Goal: Information Seeking & Learning: Learn about a topic

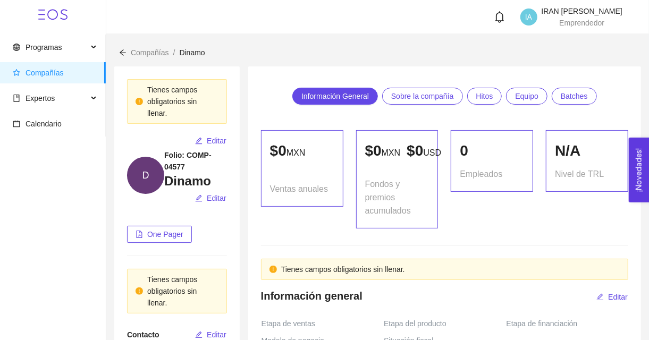
click at [566, 229] on div "N/A Nivel de TRL" at bounding box center [586, 179] width 95 height 98
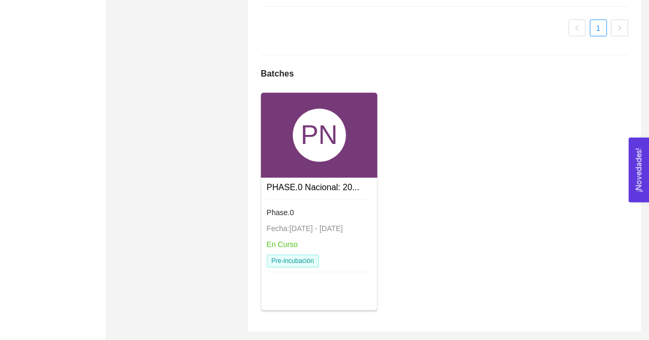
click at [282, 113] on div "PN" at bounding box center [319, 135] width 117 height 85
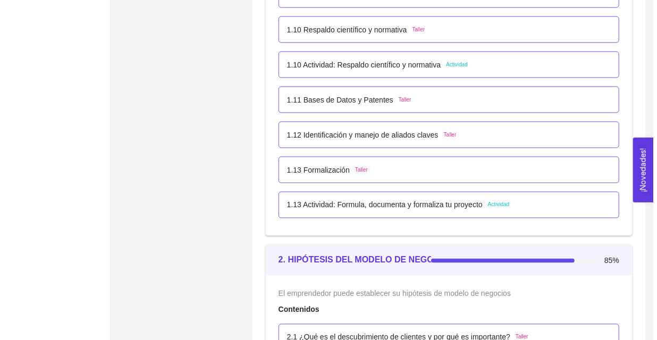
scroll to position [773, 0]
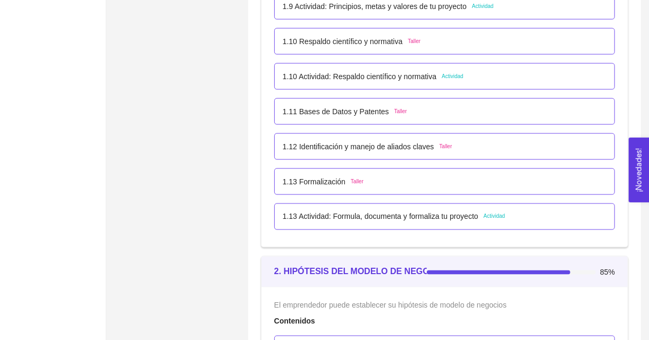
click at [409, 224] on div "1.13 Actividad: Formula, documenta y formaliza tu proyecto Actividad" at bounding box center [444, 217] width 341 height 27
click at [427, 218] on p "1.13 Actividad: Formula, documenta y formaliza tu proyecto" at bounding box center [381, 217] width 196 height 12
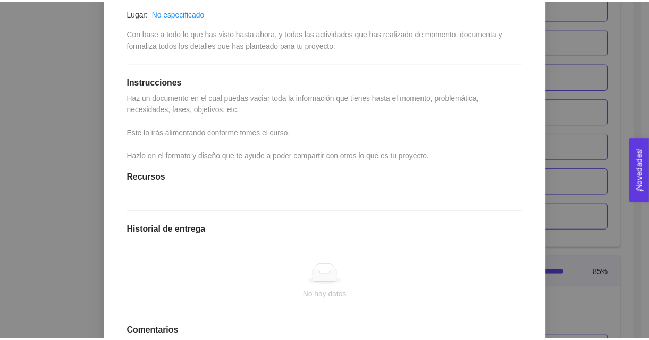
scroll to position [225, 0]
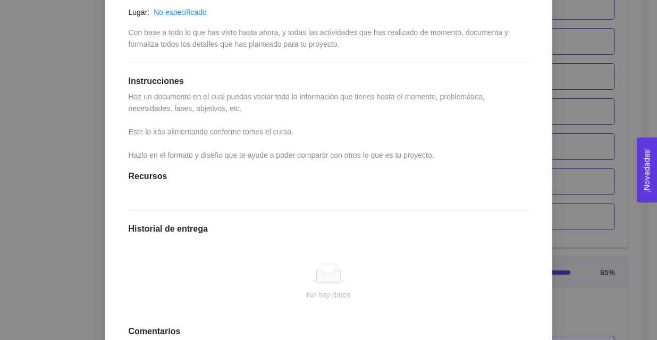
click at [54, 116] on div "1. DESARROLLO DEL PRODUCTO El emprendedor puede conocer los primeros pasos para…" at bounding box center [328, 170] width 657 height 340
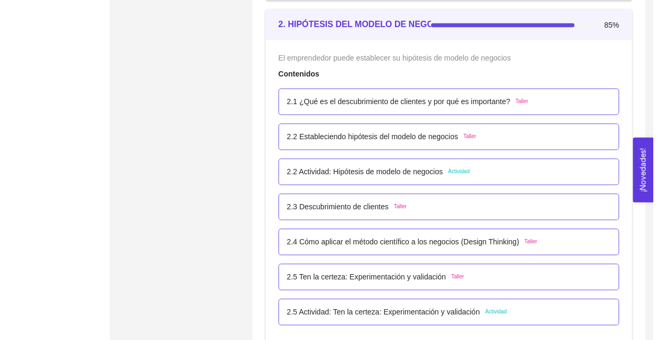
scroll to position [1073, 0]
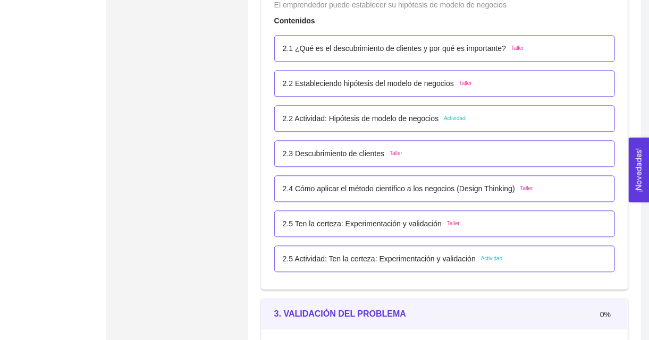
click at [343, 251] on div "2.5 Actividad: Ten la certeza: Experimentación y validación Actividad" at bounding box center [444, 259] width 341 height 27
click at [372, 259] on p "2.5 Actividad: Ten la certeza: Experimentación y validación" at bounding box center [379, 259] width 193 height 12
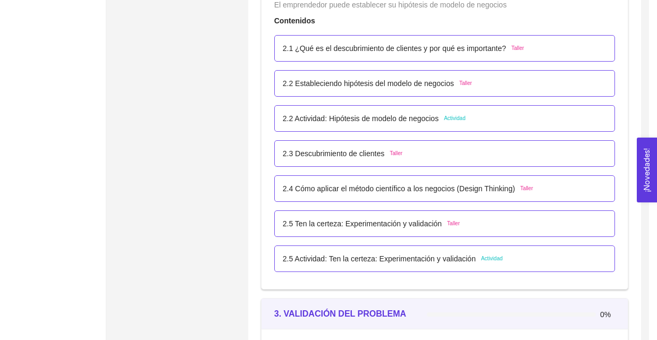
scroll to position [0, 0]
click at [372, 259] on ul at bounding box center [328, 263] width 421 height 128
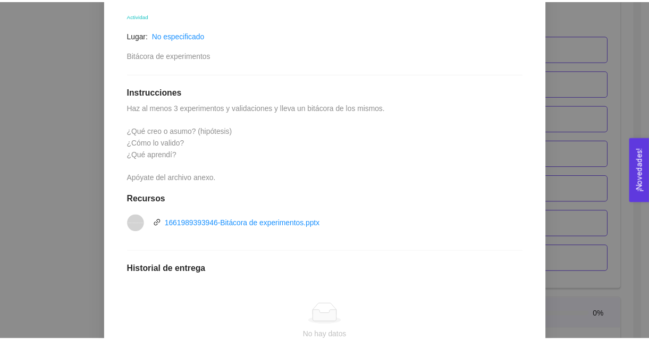
scroll to position [205, 0]
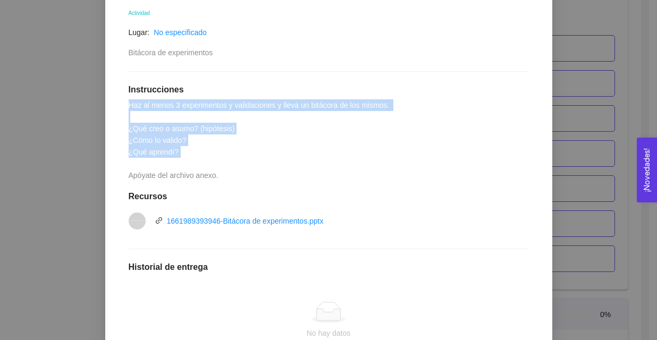
drag, startPoint x: 180, startPoint y: 160, endPoint x: 110, endPoint y: 97, distance: 94.8
click at [110, 97] on div "Anterior Siguiente 2.5 Actividad: Ten la certeza: Experimentación y validación …" at bounding box center [328, 201] width 447 height 517
click at [188, 110] on div "2.5 Actividad: Ten la certeza: Experimentación y validación Actividad Lugar: No…" at bounding box center [328, 210] width 421 height 475
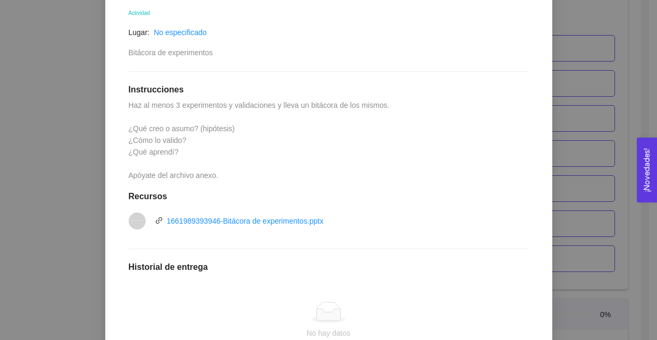
click at [254, 108] on span "Haz al menos 3 experimentos y validaciones y lleva un bitácora de los mismos. ¿…" at bounding box center [260, 140] width 263 height 79
click at [156, 144] on span "Haz al menos 3 experimentos y validaciones y lleva un bitácora de los mismos. ¿…" at bounding box center [260, 140] width 263 height 79
click at [149, 150] on span "Haz al menos 3 experimentos y validaciones y lleva un bitácora de los mismos. ¿…" at bounding box center [260, 140] width 263 height 79
click at [72, 150] on div "2. HIPÓTESIS DEL MODELO DE NEGOCIO El emprendedor puede establecer su hipótesis…" at bounding box center [328, 170] width 657 height 340
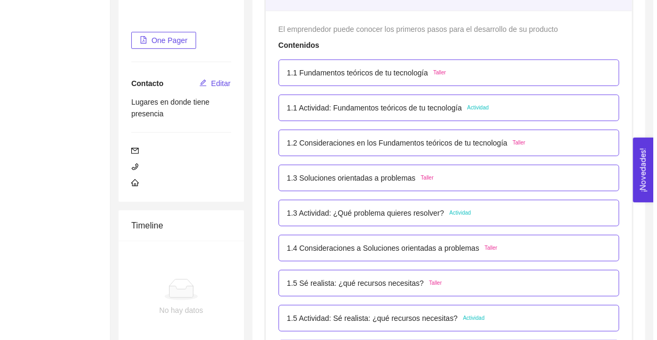
scroll to position [180, 0]
click at [375, 76] on p "1.1 Fundamentos teóricos de tu tecnología" at bounding box center [353, 73] width 141 height 12
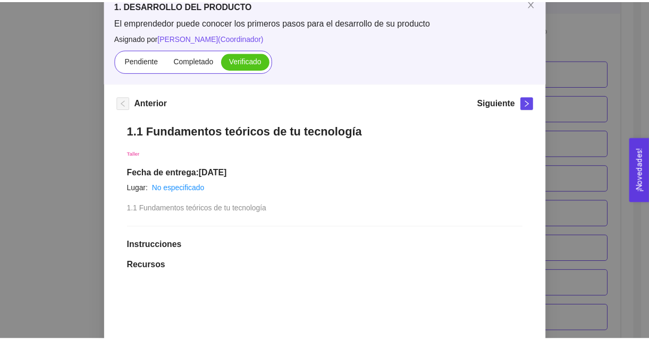
scroll to position [64, 0]
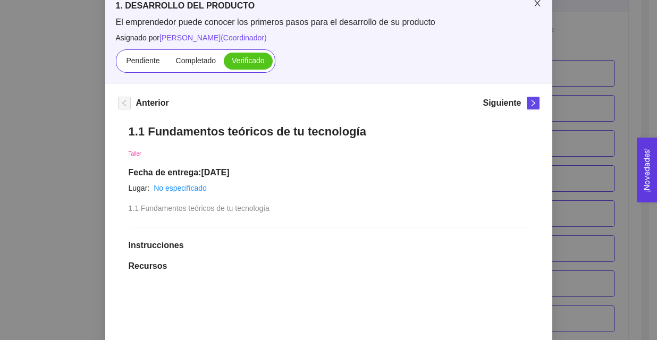
click at [533, 6] on icon "close" at bounding box center [537, 3] width 9 height 9
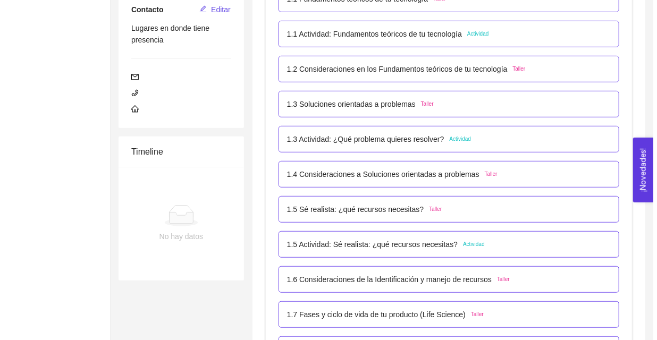
scroll to position [255, 0]
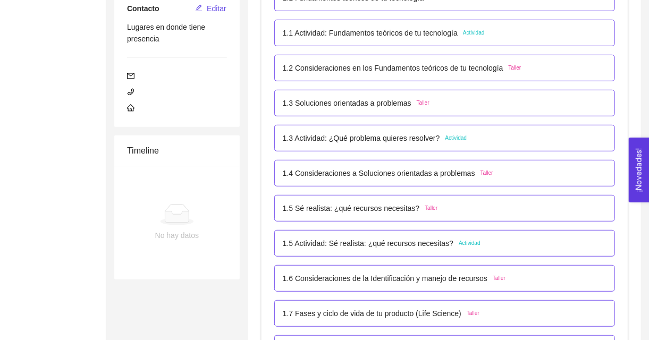
click at [354, 103] on p "1.3 Soluciones orientadas a problemas" at bounding box center [347, 103] width 129 height 12
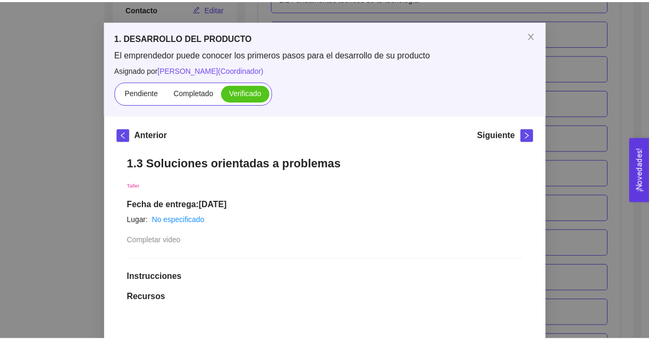
scroll to position [6, 0]
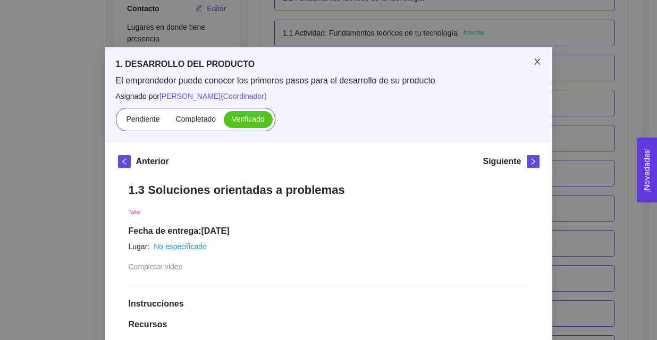
click at [535, 65] on icon "close" at bounding box center [537, 61] width 9 height 9
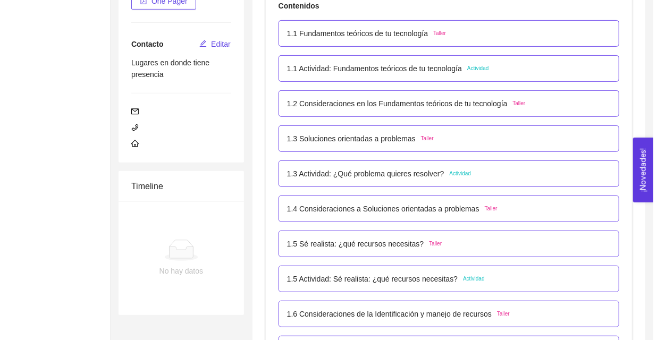
scroll to position [221, 0]
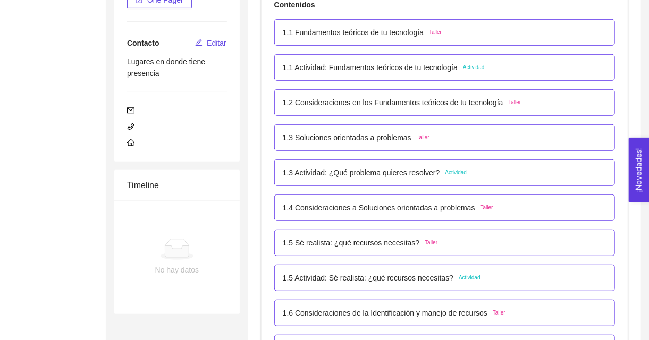
click at [382, 31] on p "1.1 Fundamentos teóricos de tu tecnología" at bounding box center [353, 33] width 141 height 12
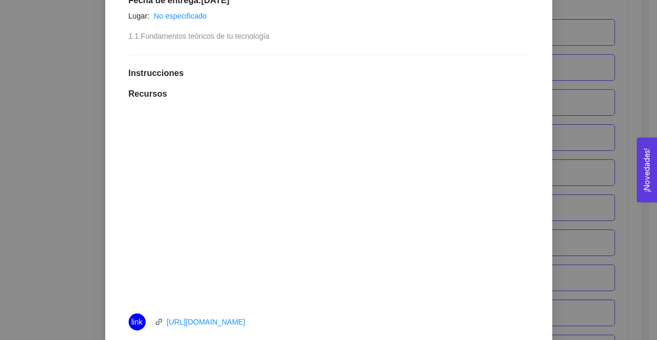
scroll to position [0, 0]
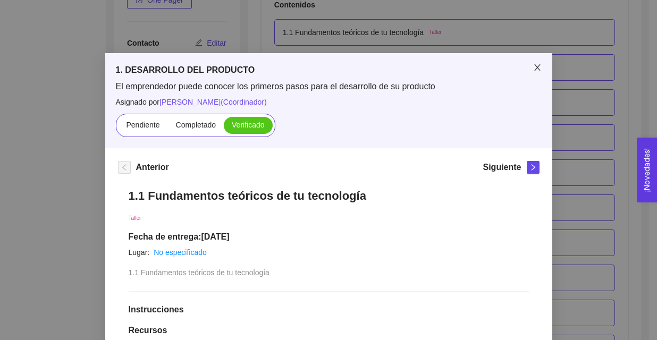
click at [530, 75] on span "Close" at bounding box center [537, 68] width 30 height 30
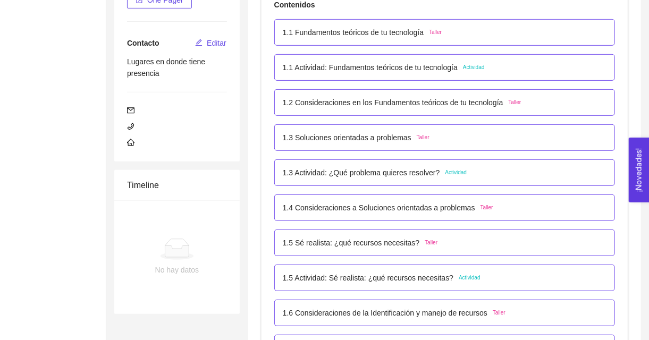
click at [420, 66] on p "1.1 Actividad: Fundamentos teóricos de tu tecnología" at bounding box center [370, 68] width 175 height 12
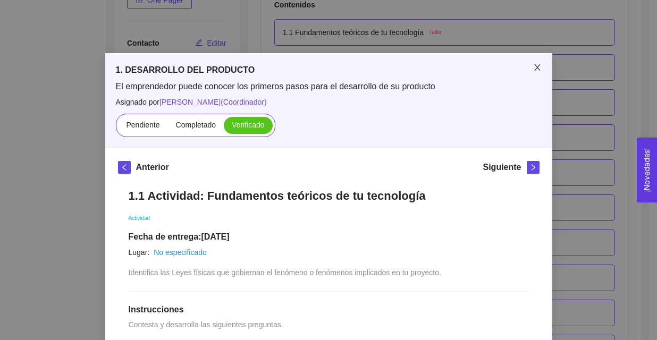
click at [536, 69] on icon "close" at bounding box center [537, 67] width 9 height 9
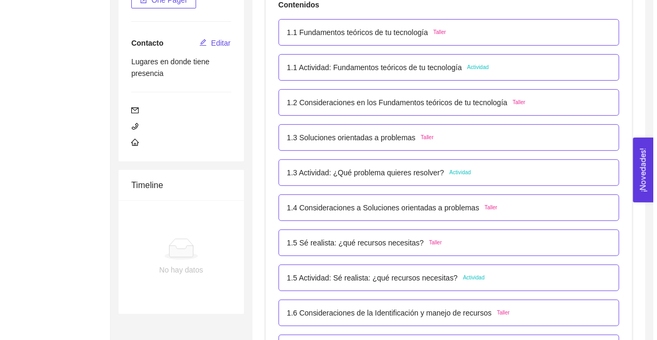
scroll to position [205, 0]
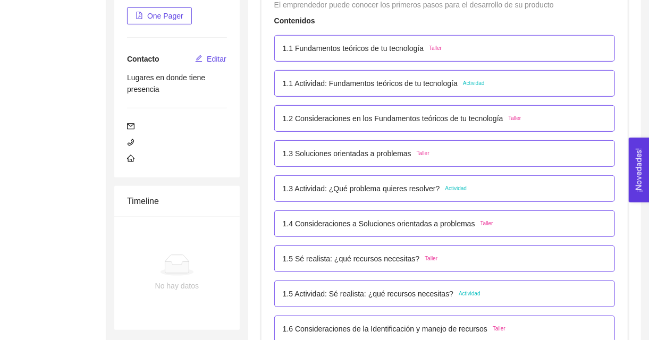
click at [368, 120] on p "1.2 Consideraciones en los Fundamentos teóricos de tu tecnología" at bounding box center [393, 119] width 221 height 12
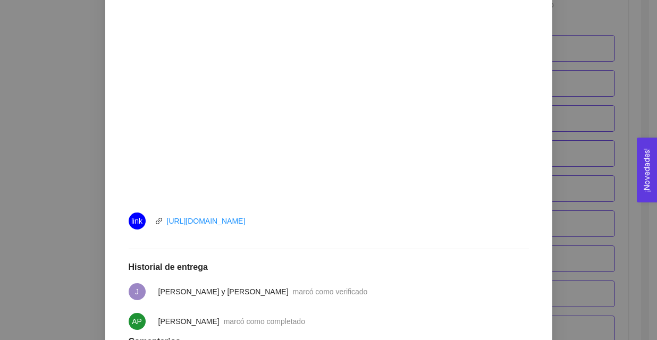
scroll to position [0, 0]
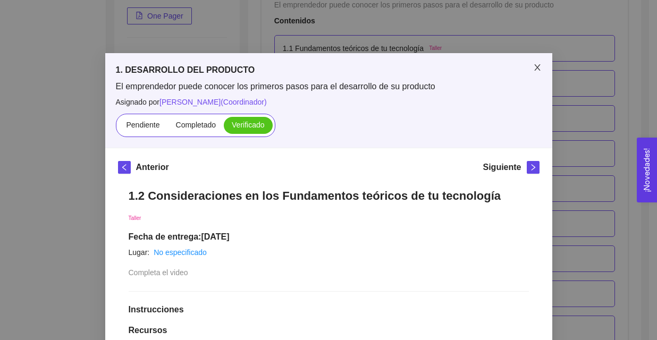
click at [534, 67] on icon "close" at bounding box center [537, 67] width 6 height 6
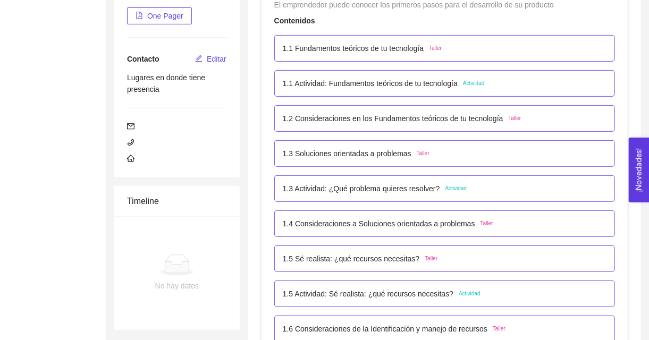
click at [404, 149] on p "1.3 Soluciones orientadas a problemas" at bounding box center [347, 154] width 129 height 12
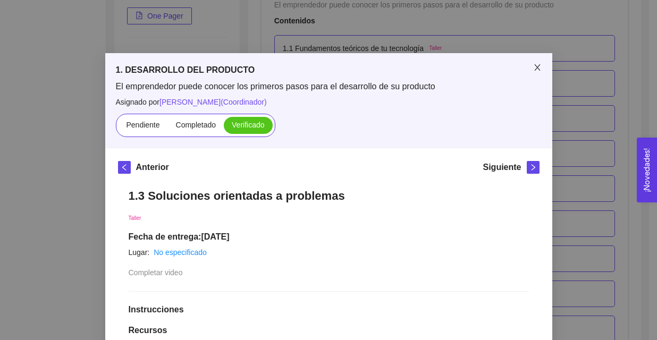
click at [536, 67] on icon "close" at bounding box center [537, 67] width 9 height 9
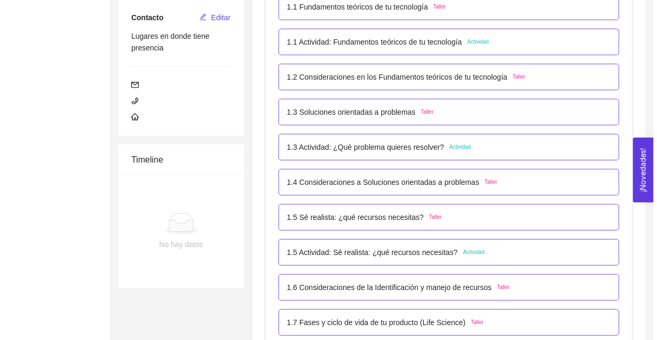
scroll to position [245, 0]
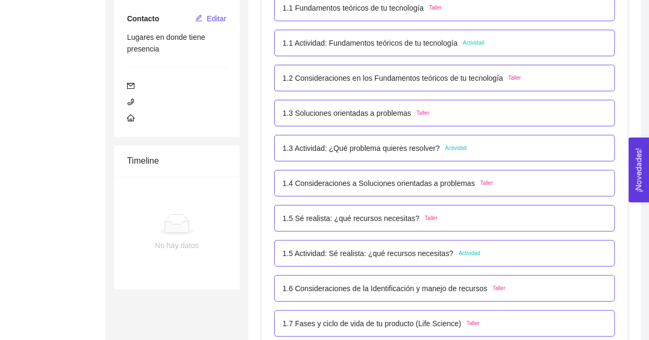
click at [405, 112] on p "1.3 Soluciones orientadas a problemas" at bounding box center [347, 113] width 129 height 12
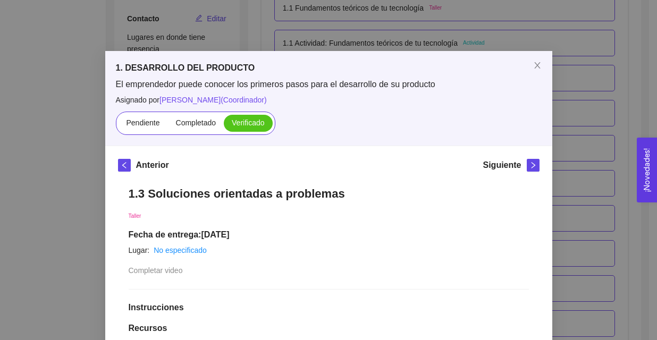
scroll to position [0, 0]
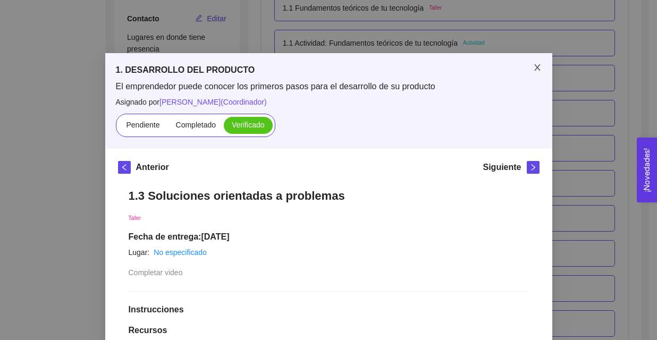
click at [534, 70] on icon "close" at bounding box center [537, 67] width 9 height 9
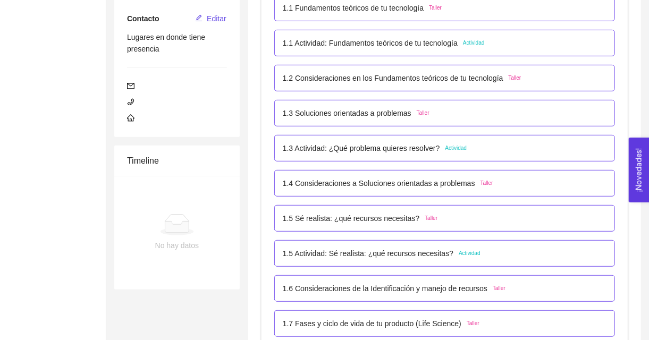
click at [352, 116] on p "1.3 Soluciones orientadas a problemas" at bounding box center [347, 113] width 129 height 12
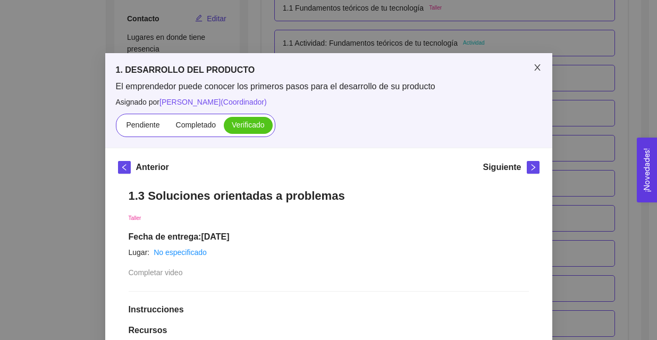
click at [533, 66] on icon "close" at bounding box center [537, 67] width 9 height 9
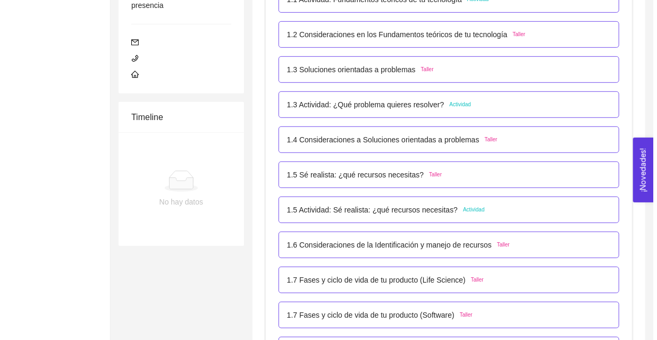
scroll to position [291, 0]
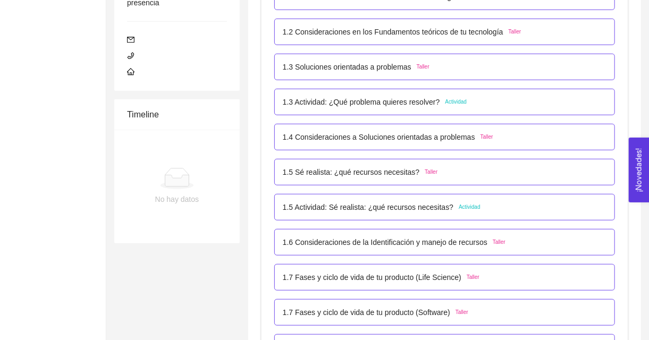
click at [362, 95] on div "1.3 Actividad: ¿Qué problema quieres resolver? Actividad" at bounding box center [444, 102] width 341 height 27
click at [365, 98] on p "1.3 Actividad: ¿Qué problema quieres resolver?" at bounding box center [361, 102] width 157 height 12
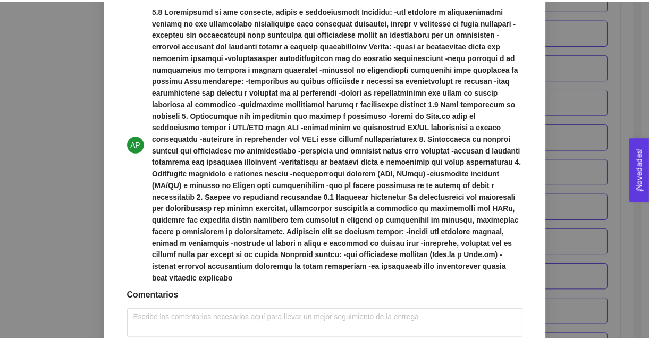
scroll to position [556, 0]
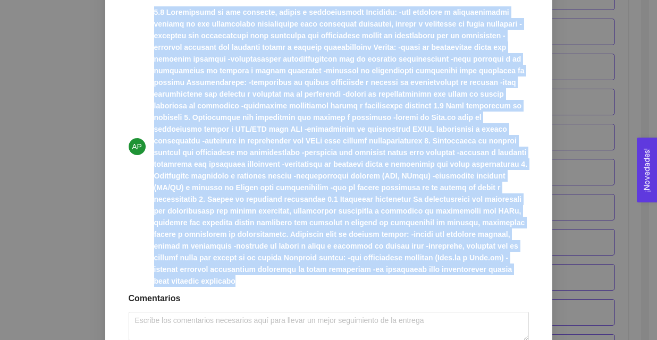
drag, startPoint x: 438, startPoint y: 278, endPoint x: 123, endPoint y: 27, distance: 403.2
copy strong "8.4 Loremipsumd si ame consecte, adipis e seddoeiusmodt Incididu: -utl etdolore…"
click at [583, 48] on div "1. DESARROLLO DEL PRODUCTO El emprendedor puede conocer los primeros pasos para…" at bounding box center [328, 170] width 657 height 340
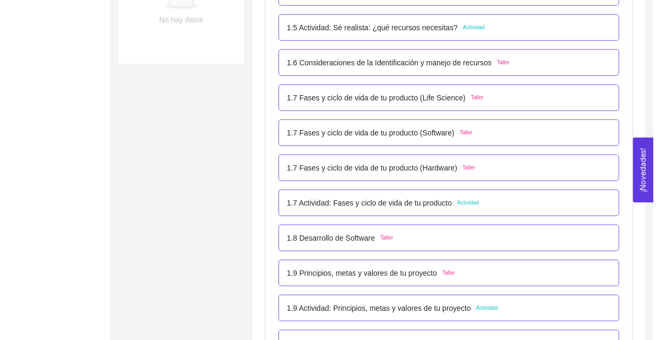
scroll to position [548, 0]
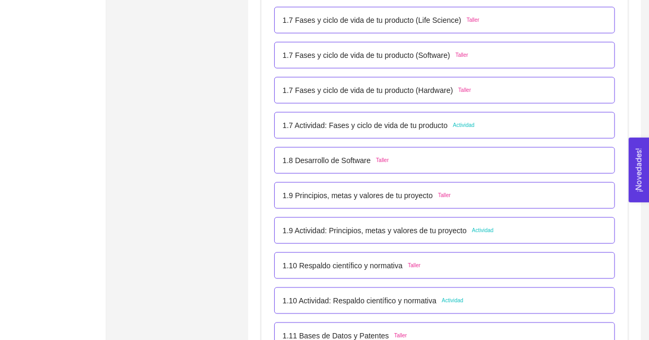
click at [316, 197] on p "1.9 Principios, metas y valores de tu proyecto" at bounding box center [358, 196] width 150 height 12
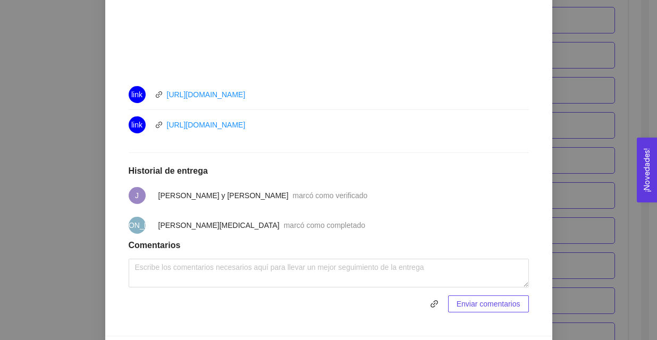
scroll to position [529, 0]
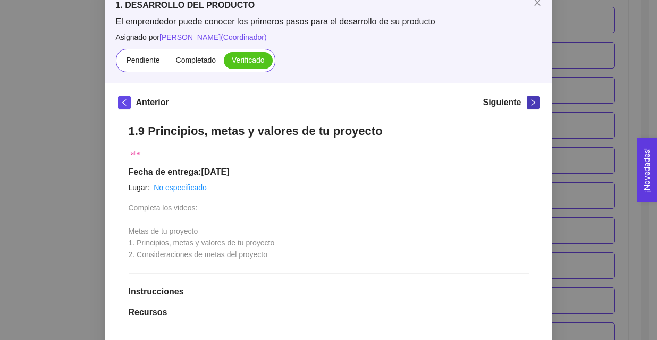
click at [529, 100] on icon "right" at bounding box center [532, 102] width 7 height 7
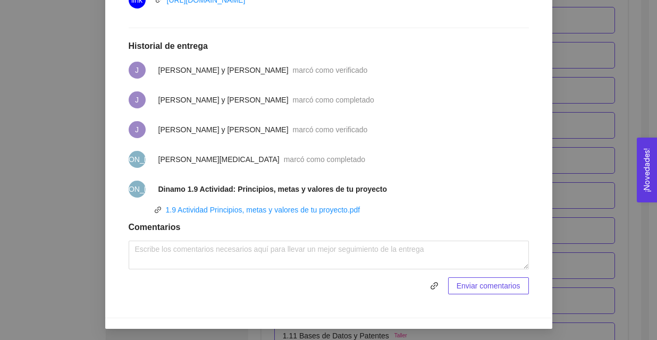
scroll to position [438, 0]
click at [291, 206] on link "1.9 Actividad Principios, metas y valores de tu proyecto.pdf" at bounding box center [263, 210] width 194 height 9
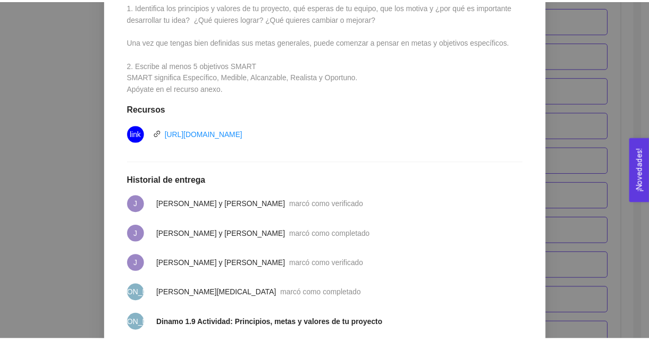
scroll to position [260, 0]
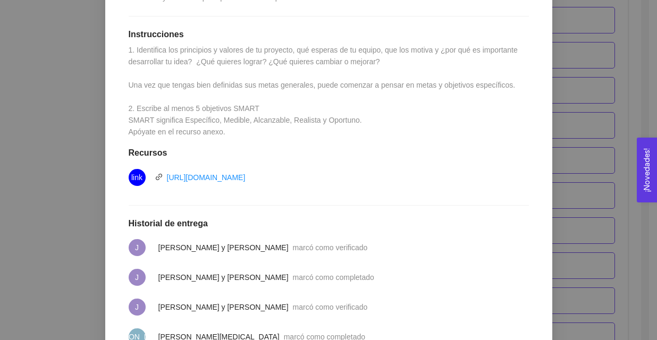
click at [78, 158] on div "1. DESARROLLO DEL PRODUCTO El emprendedor puede conocer los primeros pasos para…" at bounding box center [328, 170] width 657 height 340
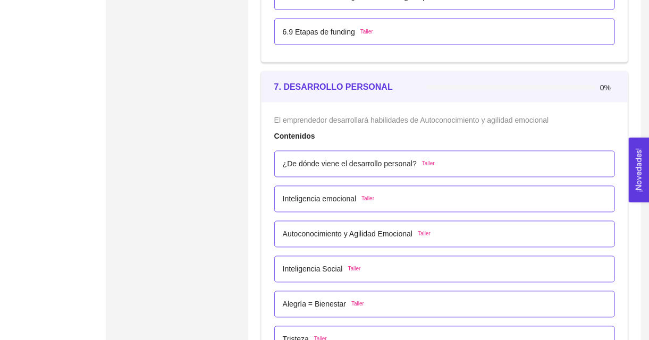
scroll to position [2814, 0]
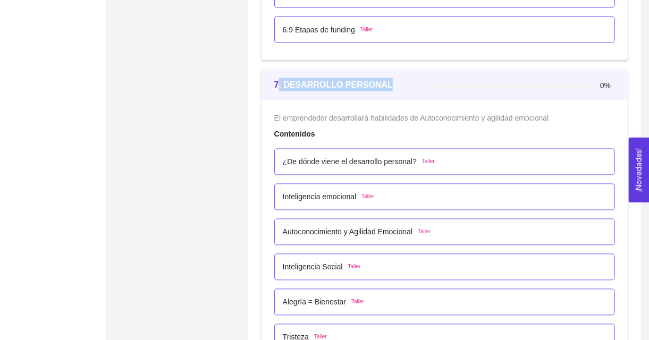
drag, startPoint x: 279, startPoint y: 80, endPoint x: 417, endPoint y: 80, distance: 137.6
click at [417, 80] on div "7. DESARROLLO PERSONAL" at bounding box center [350, 84] width 153 height 13
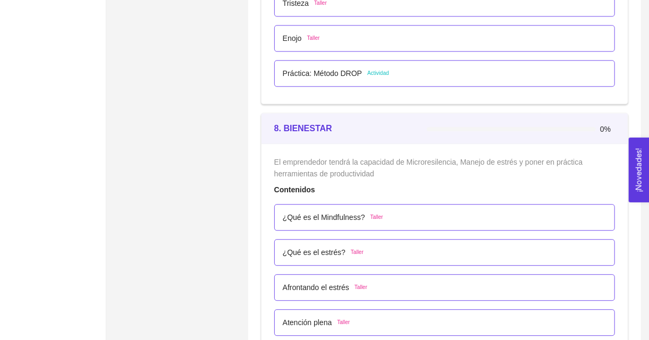
scroll to position [3150, 0]
click at [295, 126] on strong "8. BIENESTAR" at bounding box center [303, 127] width 58 height 9
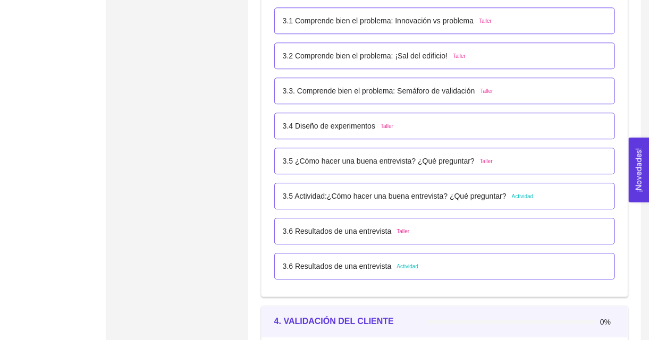
scroll to position [1445, 0]
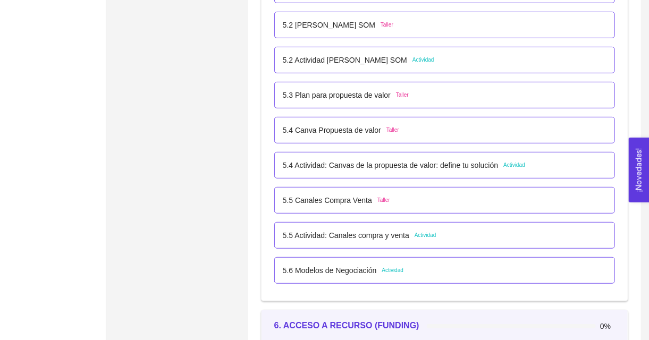
scroll to position [1976, 0]
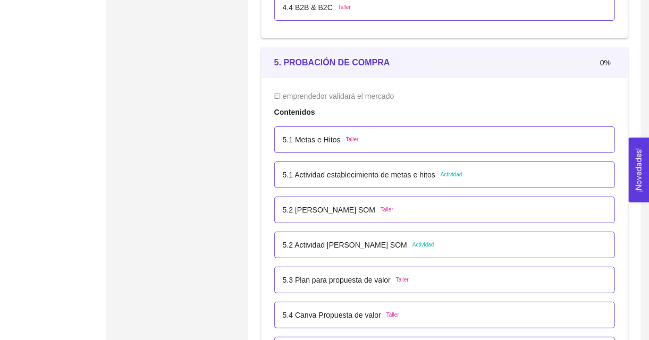
click at [564, 72] on div "0%" at bounding box center [521, 62] width 188 height 29
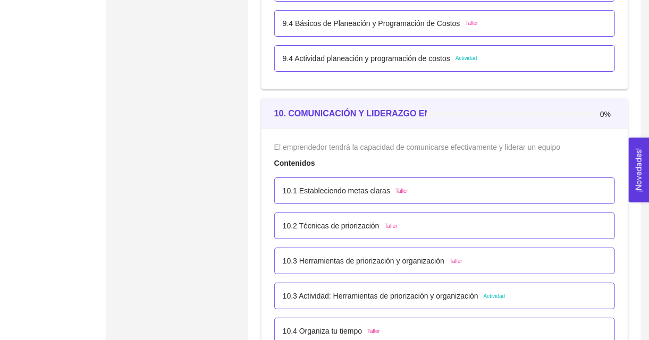
scroll to position [3825, 0]
drag, startPoint x: 283, startPoint y: 108, endPoint x: 463, endPoint y: 94, distance: 180.7
click at [463, 99] on div "10. COMUNICACIÓN Y LIDERAZGO EN ACCIÓN 0%" at bounding box center [444, 114] width 341 height 30
click at [450, 119] on div "0%" at bounding box center [521, 114] width 188 height 29
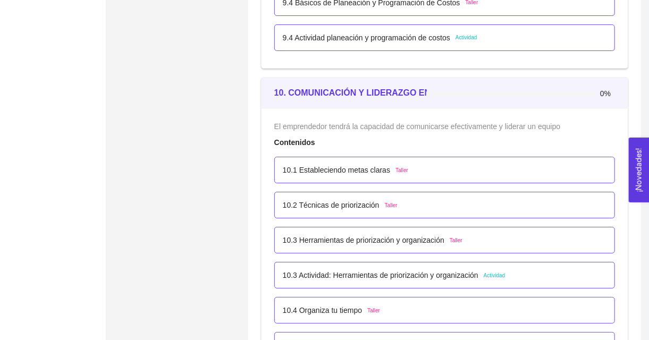
scroll to position [3845, 0]
drag, startPoint x: 438, startPoint y: 94, endPoint x: 522, endPoint y: 84, distance: 84.6
click at [522, 88] on div at bounding box center [521, 94] width 188 height 12
click at [414, 91] on strong "10. COMUNICACIÓN Y LIDERAZGO EN ACCIÓN" at bounding box center [370, 93] width 192 height 9
click at [410, 89] on strong "10. COMUNICACIÓN Y LIDERAZGO EN ACCIÓN" at bounding box center [370, 93] width 192 height 9
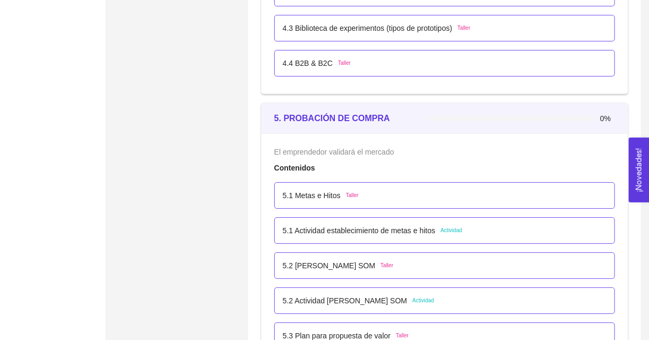
scroll to position [1919, 0]
